Goal: Complete application form: Complete application form

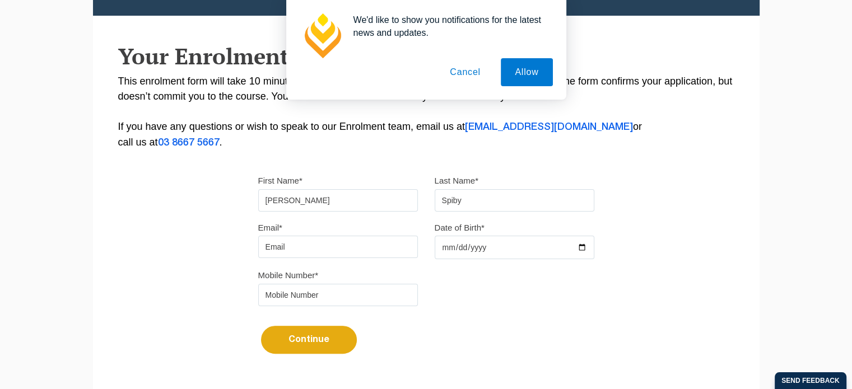
type input "[EMAIL_ADDRESS][DOMAIN_NAME]"
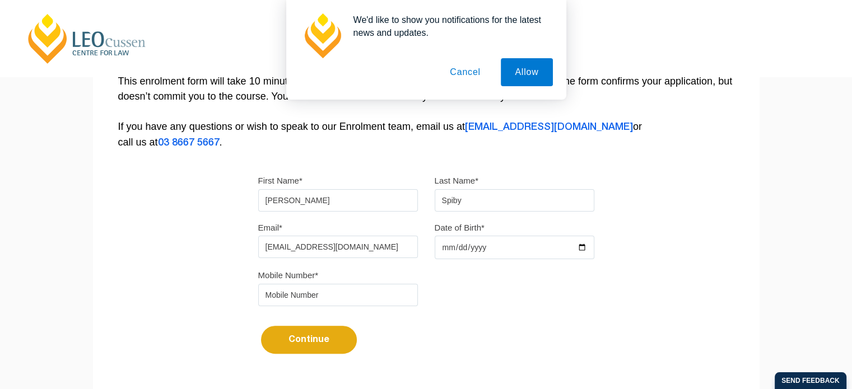
click at [471, 73] on button "Cancel" at bounding box center [465, 72] width 59 height 28
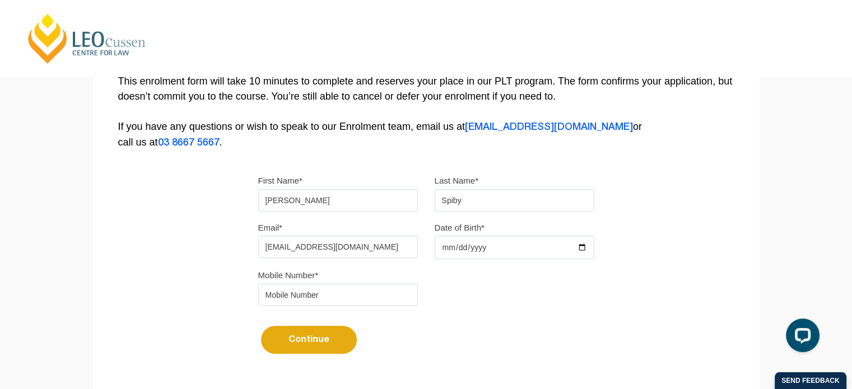
click at [455, 239] on input "Date of Birth*" at bounding box center [515, 248] width 160 height 24
type input "2004-02-08"
click at [364, 294] on input "tel" at bounding box center [338, 295] width 160 height 22
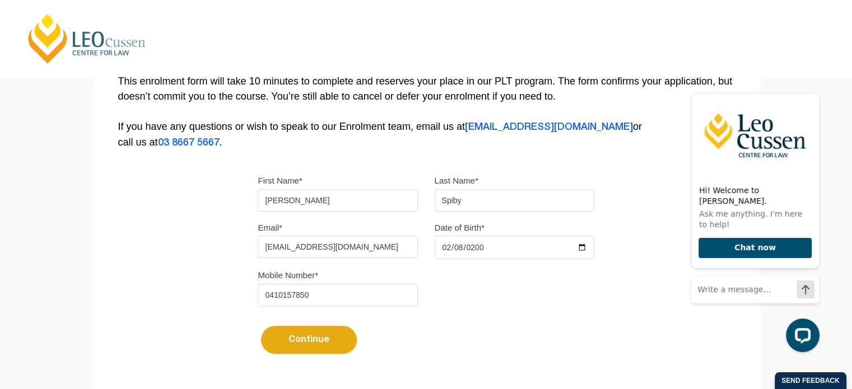
type input "0410157850"
click at [319, 351] on button "Continue" at bounding box center [309, 340] width 96 height 28
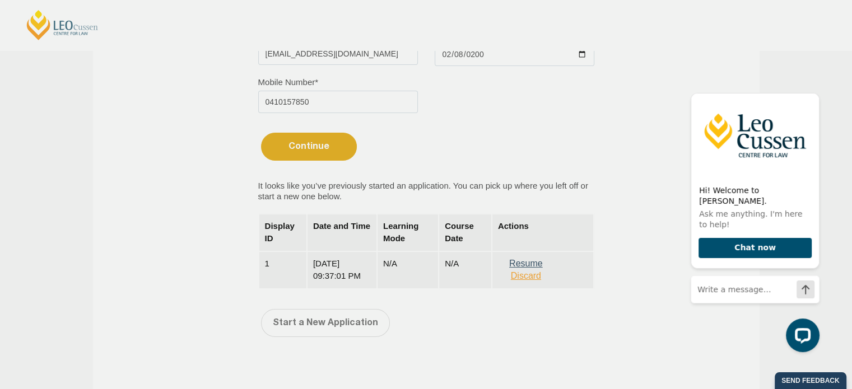
scroll to position [414, 0]
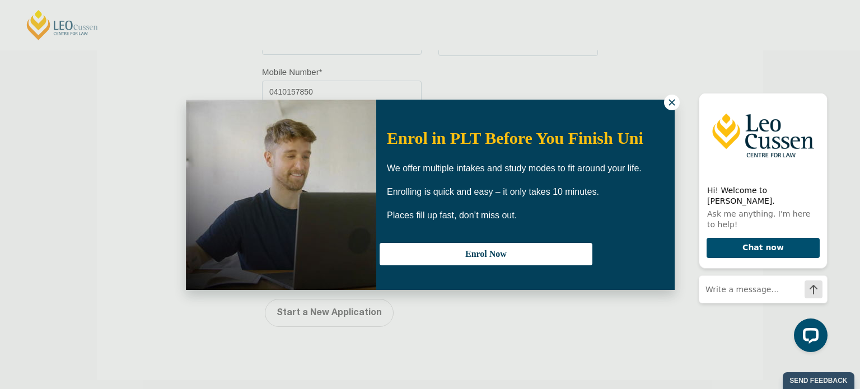
click at [670, 103] on icon at bounding box center [672, 102] width 10 height 10
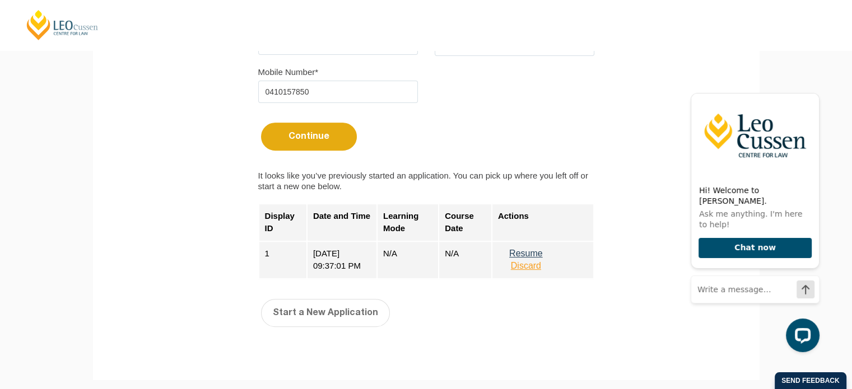
click at [532, 251] on button "Resume" at bounding box center [526, 254] width 56 height 10
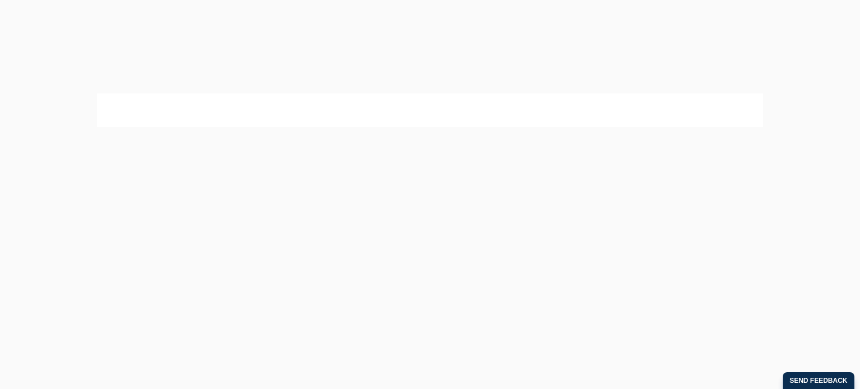
select select
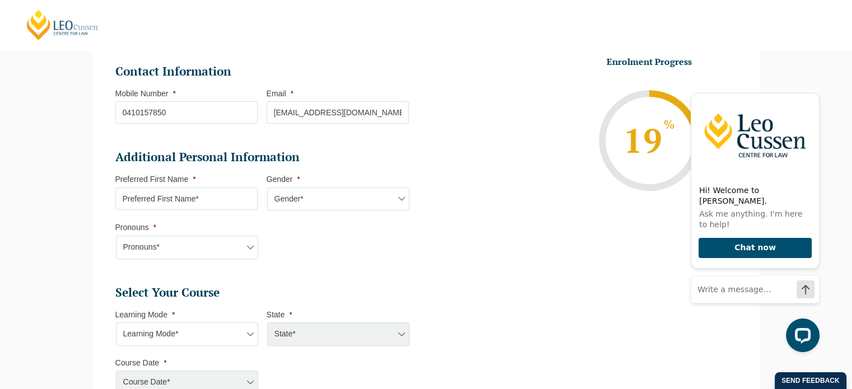
scroll to position [280, 0]
click at [241, 197] on input "Preferred First Name *" at bounding box center [186, 198] width 142 height 22
type input "[PERSON_NAME]"
click at [299, 204] on select "Gender* [DEMOGRAPHIC_DATA] [DEMOGRAPHIC_DATA] [DEMOGRAPHIC_DATA] [DEMOGRAPHIC_D…" at bounding box center [338, 199] width 142 height 24
select select "[DEMOGRAPHIC_DATA]"
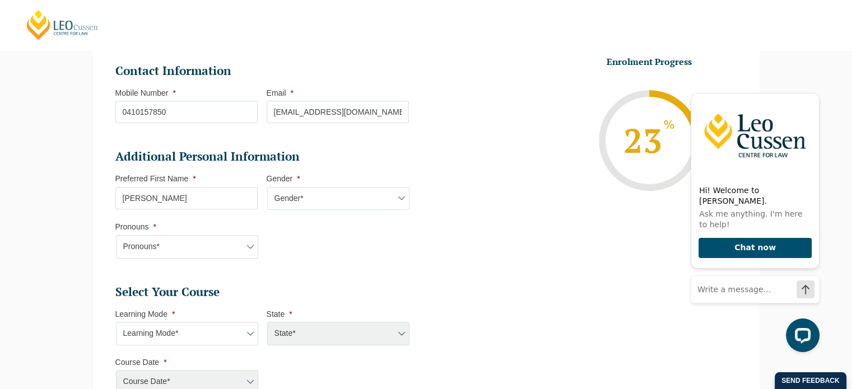
click at [267, 187] on select "Gender* [DEMOGRAPHIC_DATA] [DEMOGRAPHIC_DATA] [DEMOGRAPHIC_DATA] [DEMOGRAPHIC_D…" at bounding box center [338, 199] width 142 height 24
click at [243, 244] on select "Pronouns* She/Her/Hers He/Him/His They/Them/Theirs Other Prefer not to disclose" at bounding box center [187, 247] width 142 height 24
select select "She/Her/Hers"
click at [116, 235] on select "Pronouns* She/Her/Hers He/Him/His They/Them/Theirs Other Prefer not to disclose" at bounding box center [187, 247] width 142 height 24
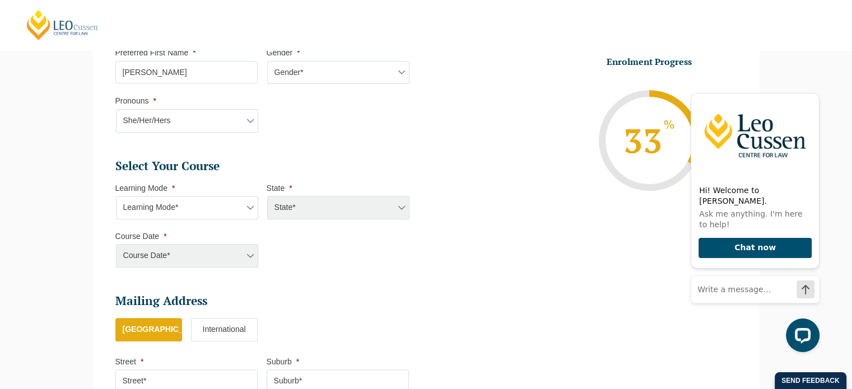
scroll to position [408, 0]
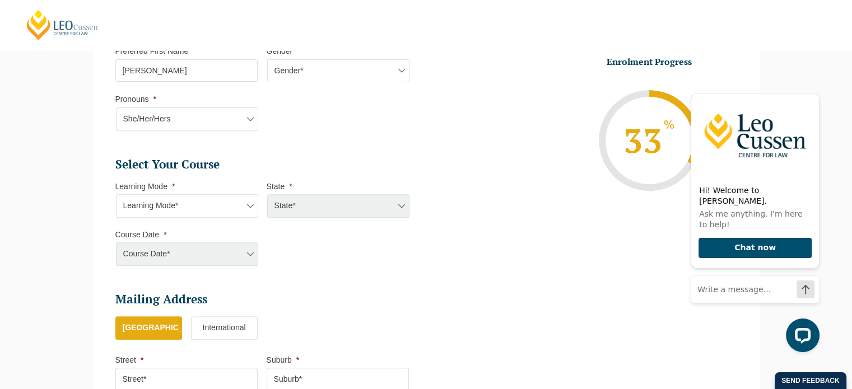
click at [230, 203] on select "Learning Mode* Online Full Time Learning Online Part Time Learning Blended Full…" at bounding box center [187, 206] width 142 height 24
click at [325, 210] on div "State* ACT/NSW National ([GEOGRAPHIC_DATA]/[GEOGRAPHIC_DATA], [GEOGRAPHIC_DATA]…" at bounding box center [338, 206] width 142 height 24
click at [329, 244] on li "Select Your Course This field is hidden when viewing the form Only for Flinder …" at bounding box center [266, 217] width 302 height 121
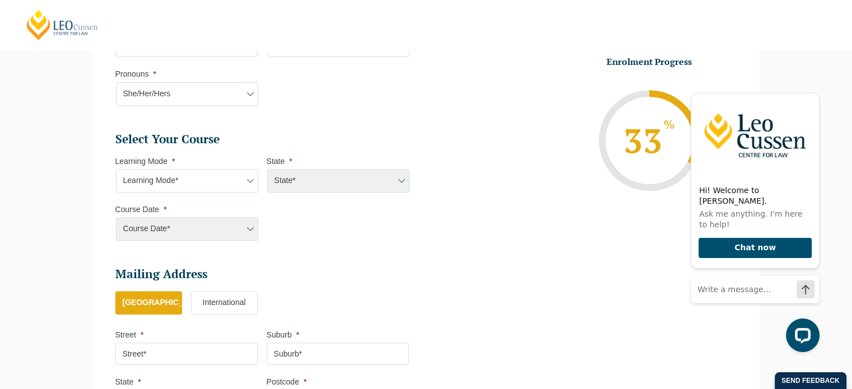
scroll to position [437, 0]
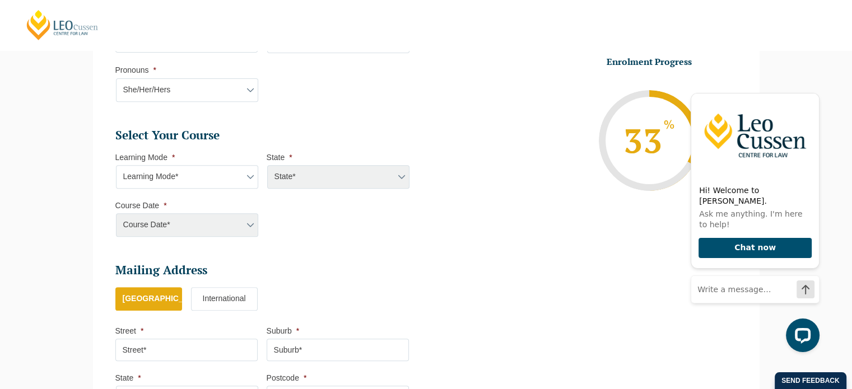
click at [240, 216] on div "Course Date* [PERSON_NAME] 2024 [DATE] ([DATE] to [DATE]) [DATE] ([DATE] to [DA…" at bounding box center [186, 225] width 142 height 24
click at [207, 181] on select "Learning Mode* Online Full Time Learning Online Part Time Learning Blended Full…" at bounding box center [187, 177] width 142 height 24
select select "Blended Full Time Learning"
click at [116, 165] on select "Learning Mode* Online Full Time Learning Online Part Time Learning Blended Full…" at bounding box center [187, 177] width 142 height 24
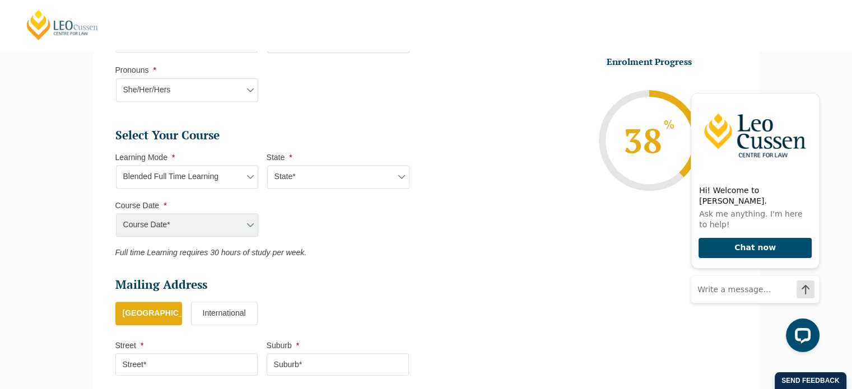
click at [305, 188] on select "State* ACT/[GEOGRAPHIC_DATA] [GEOGRAPHIC_DATA] SA [GEOGRAPHIC_DATA] [GEOGRAPHIC…" at bounding box center [338, 177] width 142 height 24
select select "SA"
click at [267, 165] on select "State* ACT/[GEOGRAPHIC_DATA] [GEOGRAPHIC_DATA] SA [GEOGRAPHIC_DATA] [GEOGRAPHIC…" at bounding box center [338, 177] width 142 height 24
click at [235, 222] on select "Course Date* [DATE] ([DATE] to [DATE]) [DATE] ([DATE] to [DATE]) [DATE] ([DATE]…" at bounding box center [187, 225] width 142 height 24
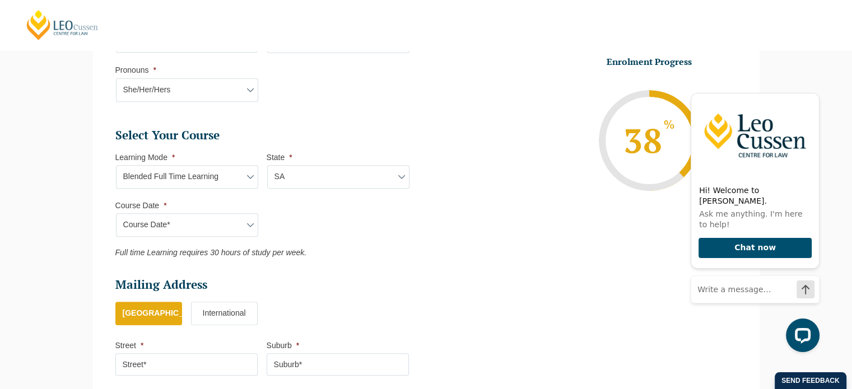
click at [235, 222] on select "Course Date* [DATE] ([DATE] to [DATE]) [DATE] ([DATE] to [DATE]) [DATE] ([DATE]…" at bounding box center [187, 225] width 142 height 24
select select "[DATE] ([DATE] to [DATE])"
click at [116, 213] on select "Course Date* [DATE] ([DATE] to [DATE]) [DATE] ([DATE] to [DATE]) [DATE] ([DATE]…" at bounding box center [187, 225] width 142 height 24
type input "Intake [DATE] FT"
type input "Practical Legal Training ([GEOGRAPHIC_DATA])"
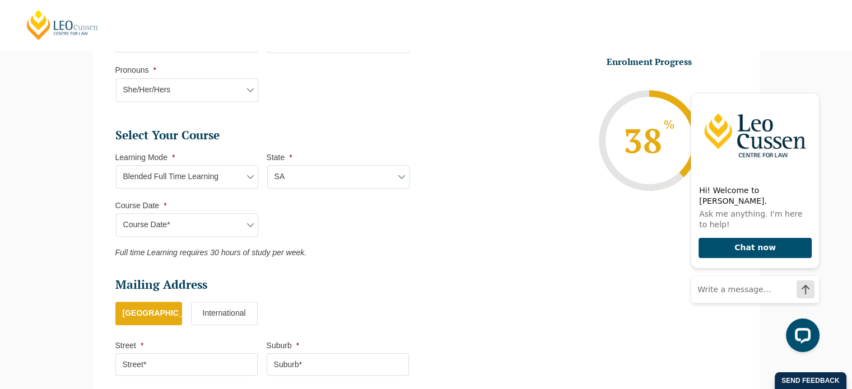
select select "SA PLT (FEB) 2026 Full Time Blended"
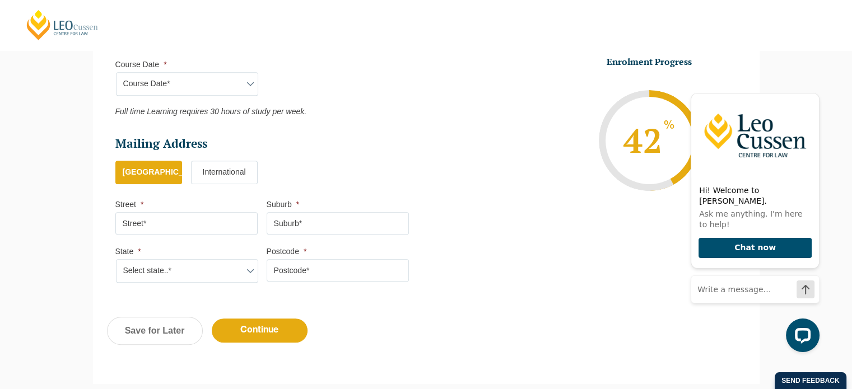
scroll to position [589, 0]
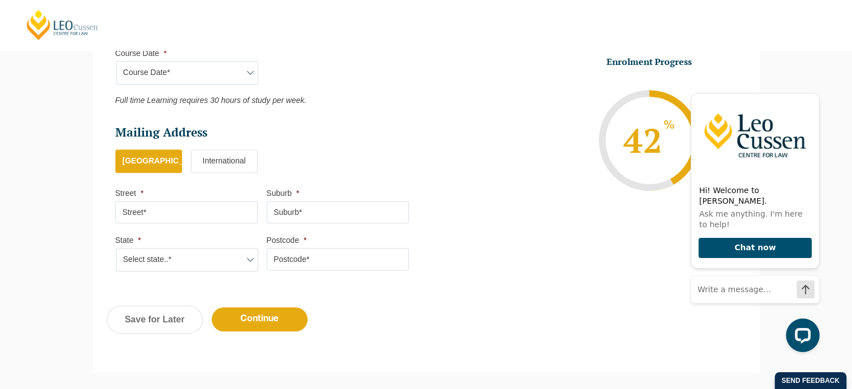
click at [239, 217] on input "Street *" at bounding box center [186, 212] width 142 height 22
type input "[GEOGRAPHIC_DATA]"
click at [338, 206] on input "Suburb *" at bounding box center [338, 212] width 142 height 22
type input "[PERSON_NAME]"
click at [229, 257] on select "Select state..* [GEOGRAPHIC_DATA] [GEOGRAPHIC_DATA] [GEOGRAPHIC_DATA] SA [GEOGR…" at bounding box center [187, 260] width 142 height 24
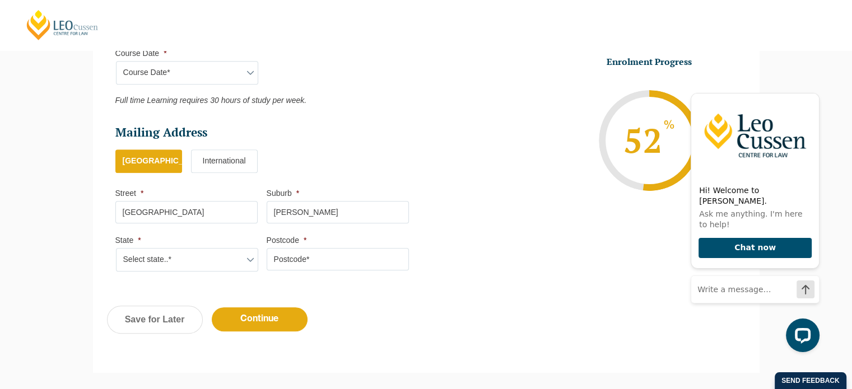
select select "SA"
click at [116, 248] on select "Select state..* [GEOGRAPHIC_DATA] [GEOGRAPHIC_DATA] [GEOGRAPHIC_DATA] SA [GEOGR…" at bounding box center [187, 260] width 142 height 24
click at [286, 258] on input "Postcode *" at bounding box center [338, 259] width 142 height 22
type input "5074"
click at [258, 322] on input "Continue" at bounding box center [260, 320] width 96 height 24
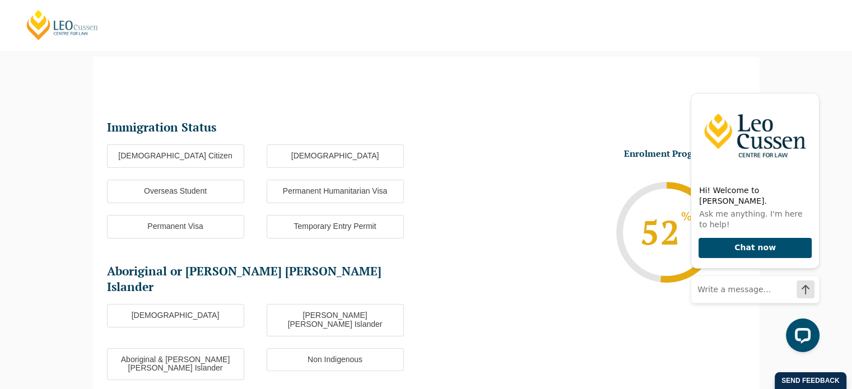
scroll to position [0, 0]
click at [220, 160] on label "[DEMOGRAPHIC_DATA] Citizen" at bounding box center [175, 157] width 137 height 24
click at [0, 0] on input "[DEMOGRAPHIC_DATA] Citizen" at bounding box center [0, 0] width 0 height 0
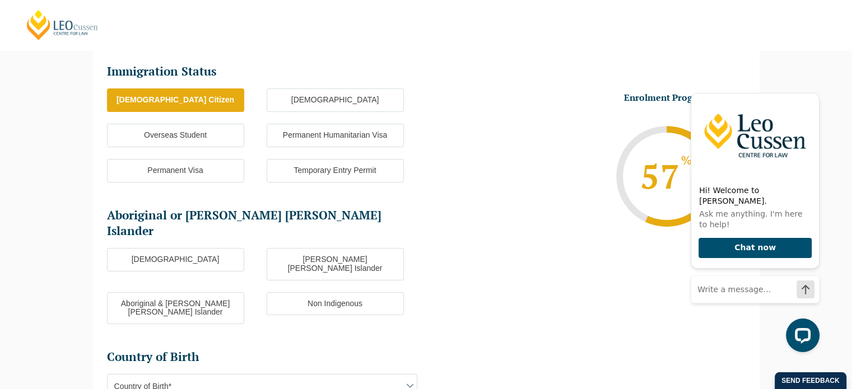
scroll to position [159, 0]
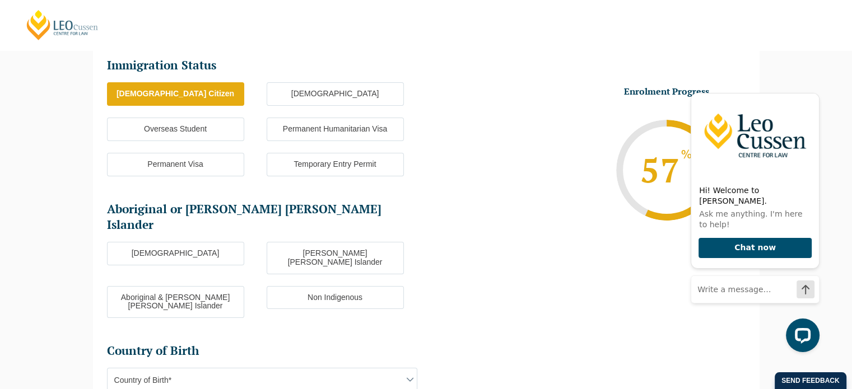
click at [390, 286] on label "Non Indigenous" at bounding box center [335, 298] width 137 height 24
click at [0, 0] on input "Non Indigenous" at bounding box center [0, 0] width 0 height 0
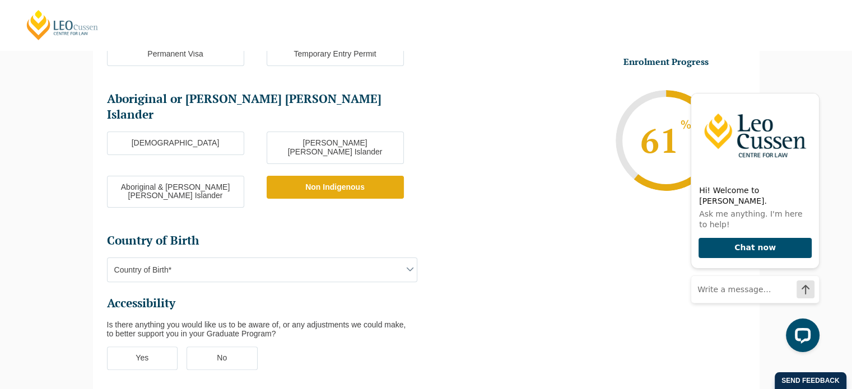
scroll to position [269, 0]
click at [382, 258] on span "Country of Birth*" at bounding box center [262, 270] width 309 height 24
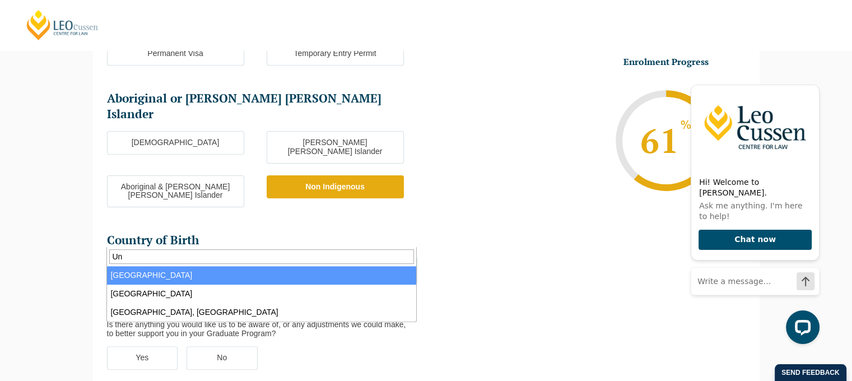
type input "U"
type input "Eng"
select select "England 2102"
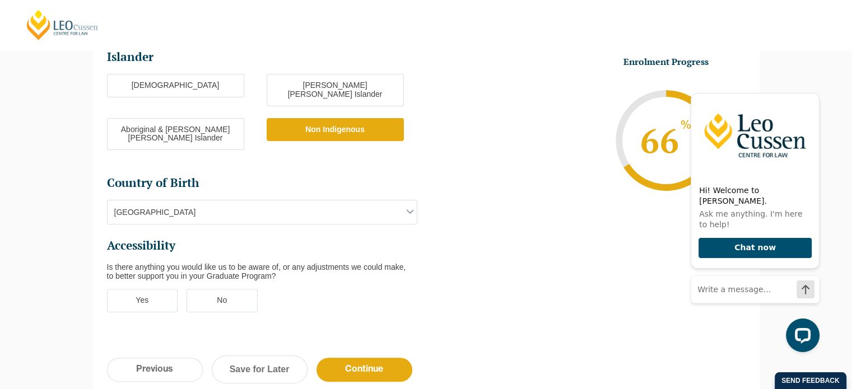
scroll to position [358, 0]
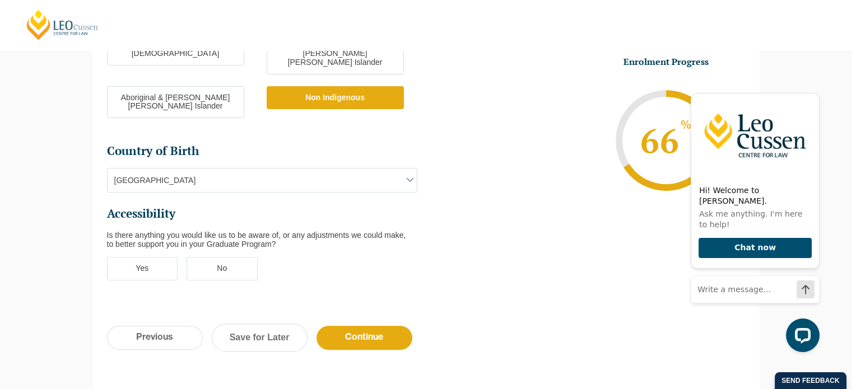
click at [235, 257] on label "No" at bounding box center [222, 269] width 71 height 24
click at [0, 0] on input "No" at bounding box center [0, 0] width 0 height 0
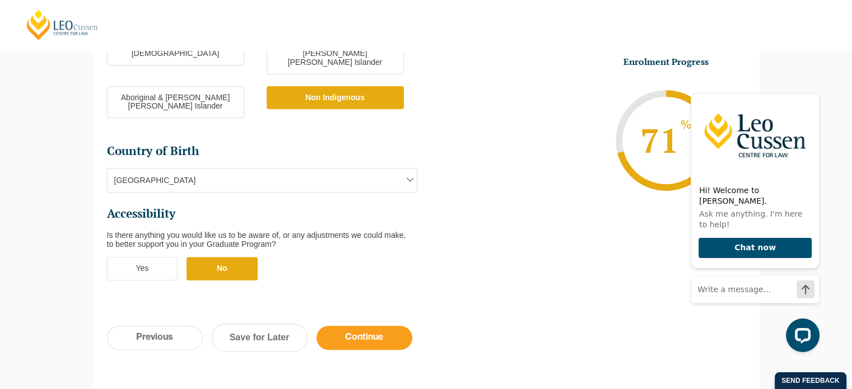
click at [374, 326] on input "Continue" at bounding box center [364, 338] width 96 height 24
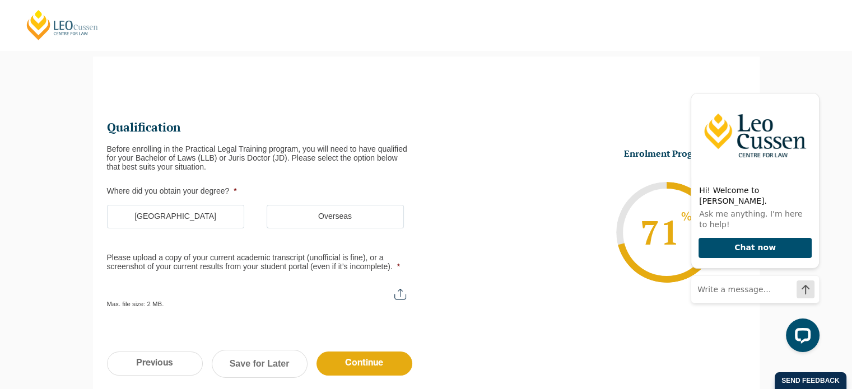
scroll to position [0, 0]
click at [812, 91] on icon "Hide greeting" at bounding box center [812, 83] width 13 height 13
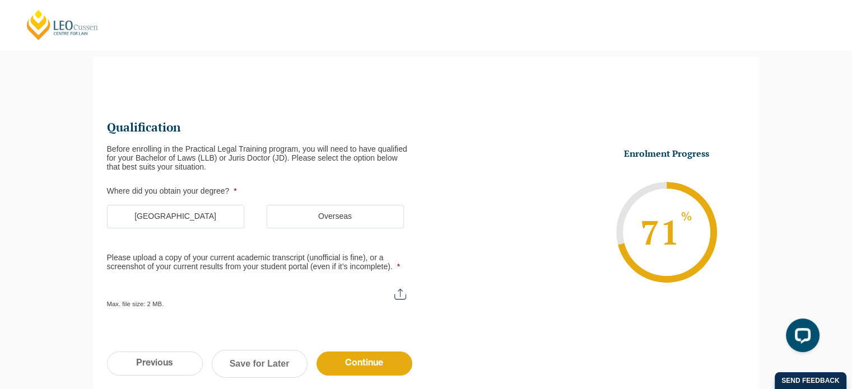
scroll to position [146, 0]
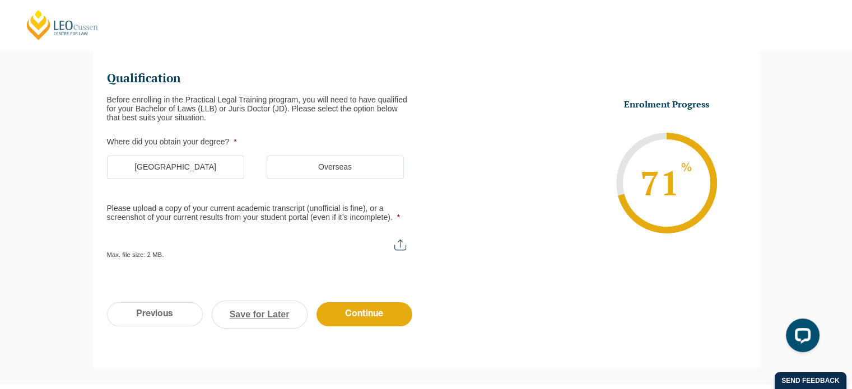
click at [268, 310] on link "Save for Later" at bounding box center [260, 315] width 96 height 28
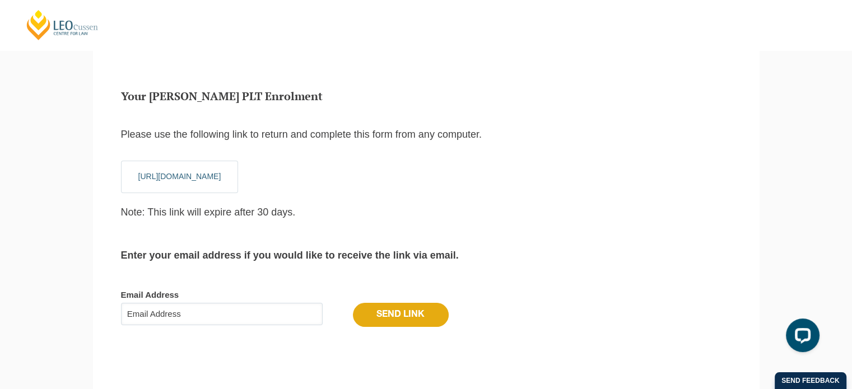
scroll to position [84, 0]
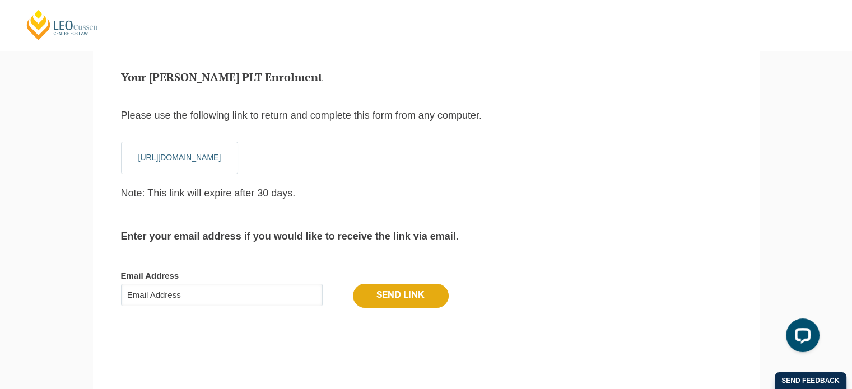
click at [295, 291] on input "Email Address" at bounding box center [222, 295] width 202 height 22
type input "[EMAIL_ADDRESS][DOMAIN_NAME]"
click at [392, 299] on input "Send Link" at bounding box center [401, 296] width 96 height 24
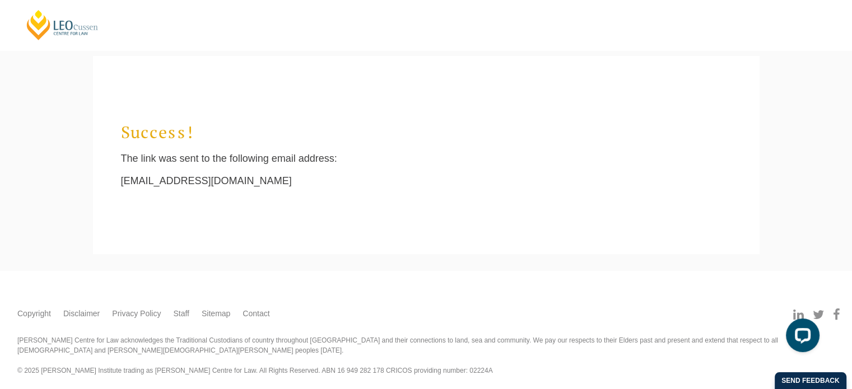
scroll to position [40, 0]
